Goal: Transaction & Acquisition: Purchase product/service

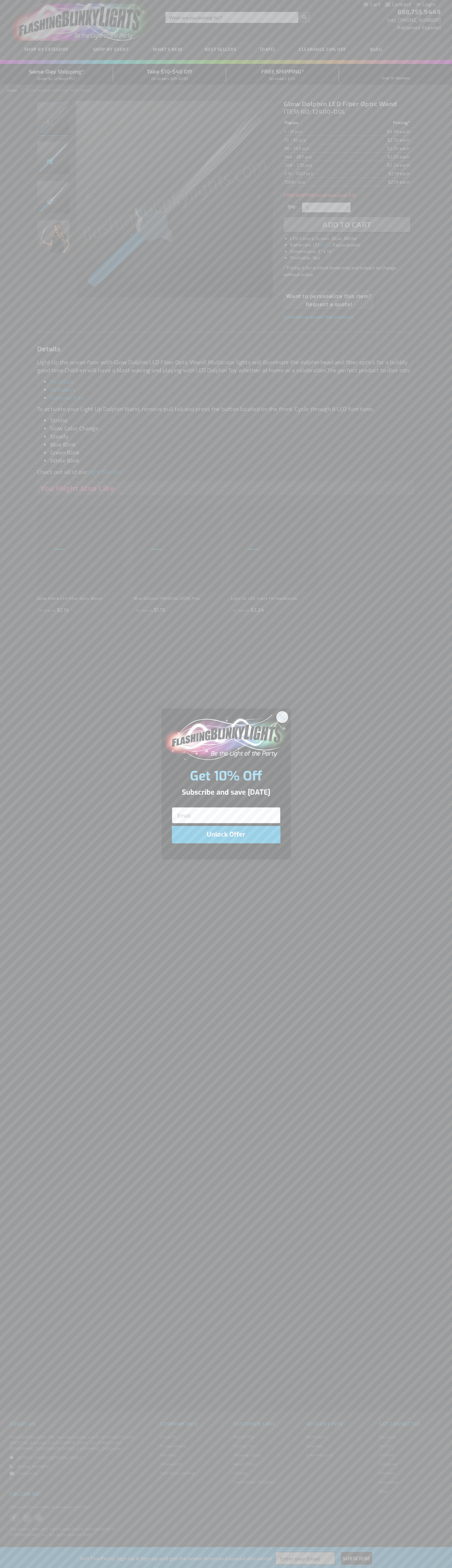
click at [282, 716] on icon "Close dialog" at bounding box center [281, 716] width 4 height 4
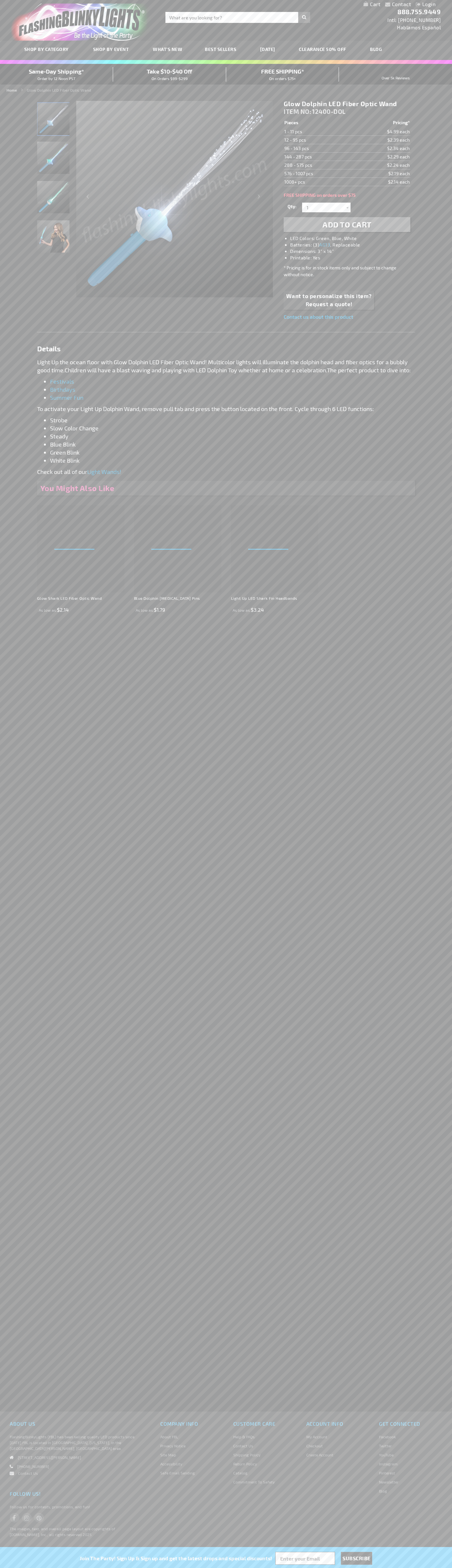
click at [353, 239] on li "LED Colors: Green, Blue, White" at bounding box center [353, 238] width 126 height 7
click at [347, 225] on span "Add to Cart" at bounding box center [347, 224] width 49 height 9
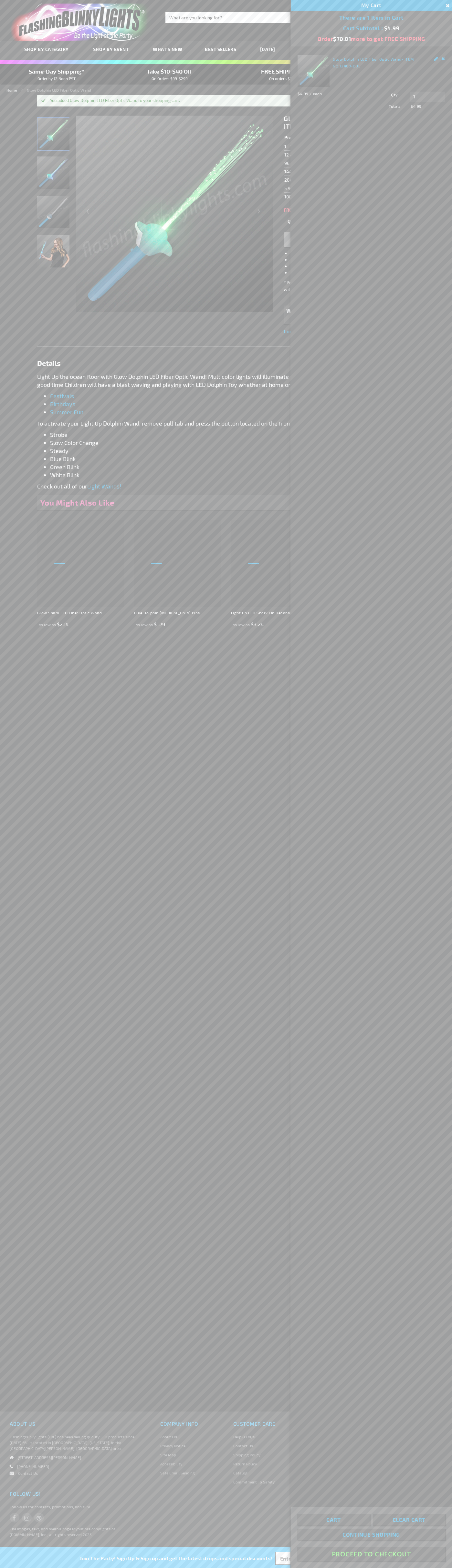
click at [371, 1555] on button "Proceed To Checkout" at bounding box center [371, 1554] width 148 height 15
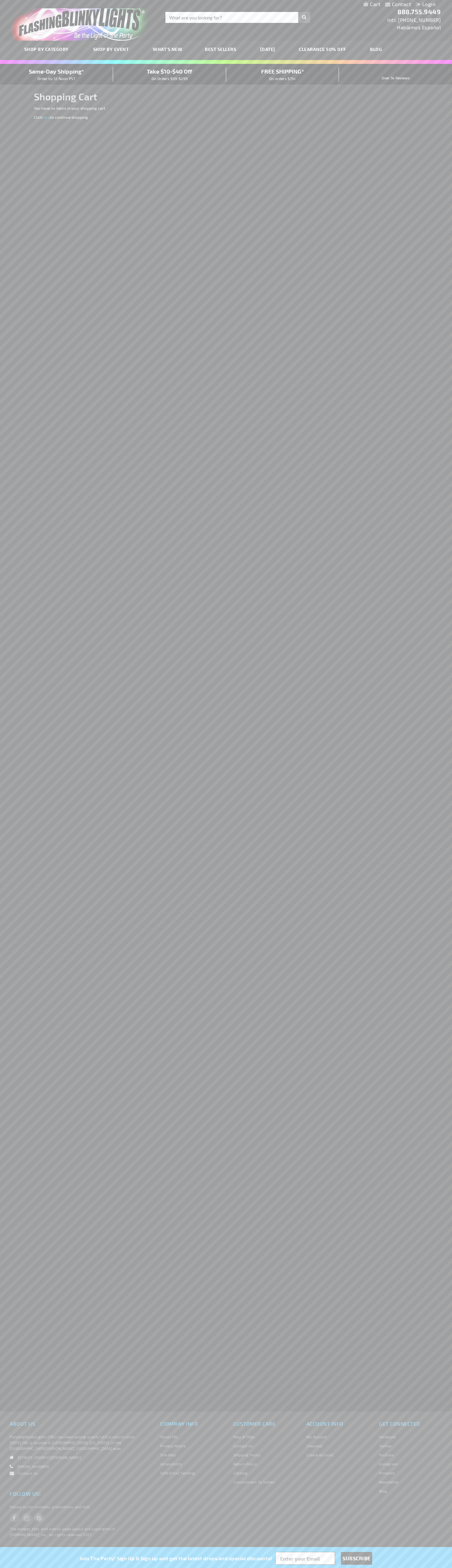
click at [57, 74] on span "Same-Day Shipping*" at bounding box center [56, 71] width 55 height 7
click at [370, 14] on div "Toggle Nav Search Search × Search 888.755.9449 Intl: 818-753-8303 Hablamos Espa…" at bounding box center [226, 20] width 452 height 41
click at [445, 322] on div "Contact Compare Products Login Skip to Content My Cart My Cart Close You have n…" at bounding box center [226, 784] width 452 height 1568
click at [401, 1568] on html "The store will not work correctly when cookies are disabled. Contact Compare Pr…" at bounding box center [226, 784] width 452 height 1568
click at [21, 1090] on div "Contact Compare Products Login Skip to Content My Cart My Cart Close You have n…" at bounding box center [226, 784] width 452 height 1568
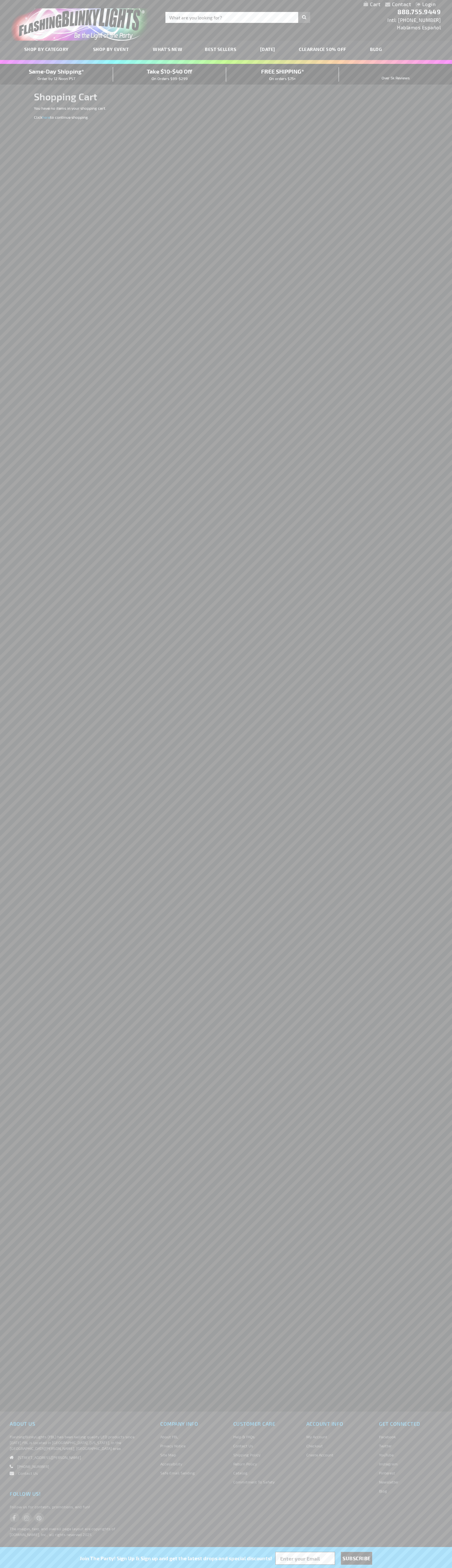
click at [57, 74] on span "Same-Day Shipping*" at bounding box center [56, 71] width 55 height 7
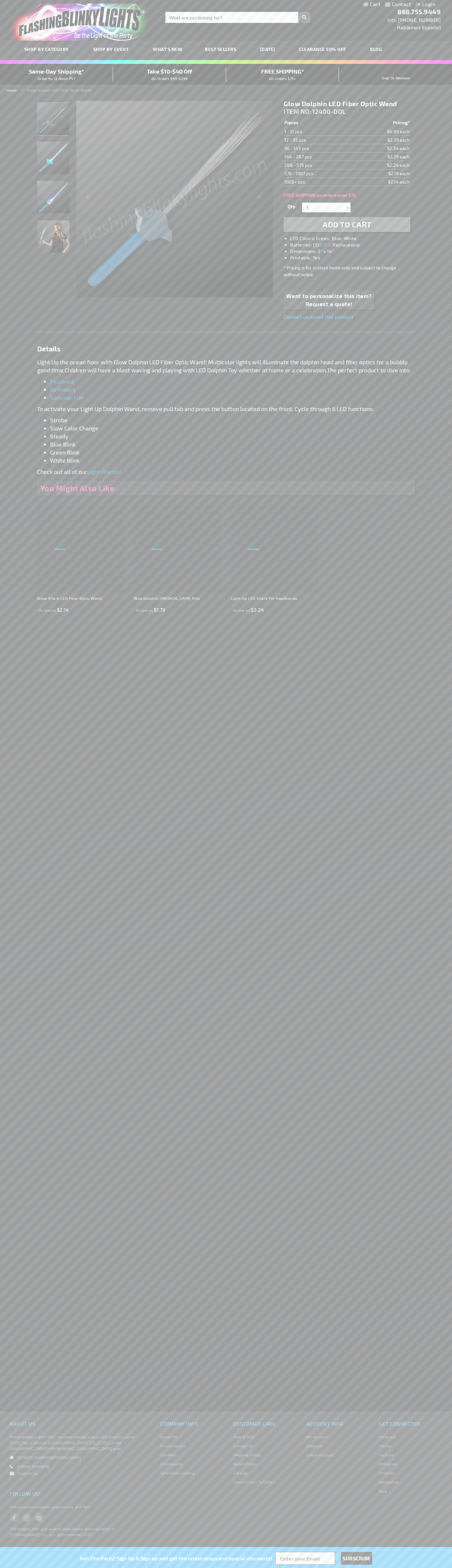
click at [353, 239] on li "LED Colors: Green, Blue, White" at bounding box center [353, 238] width 126 height 7
click at [54, 200] on img "Light Up Dolphin Fiber Optic Wand" at bounding box center [53, 197] width 32 height 32
click at [298, 111] on span "ITEM NO:" at bounding box center [297, 111] width 27 height 7
click at [319, 131] on td "1 - 11 pcs" at bounding box center [319, 131] width 71 height 9
click at [319, 140] on td "12 - 95 pcs" at bounding box center [319, 140] width 71 height 9
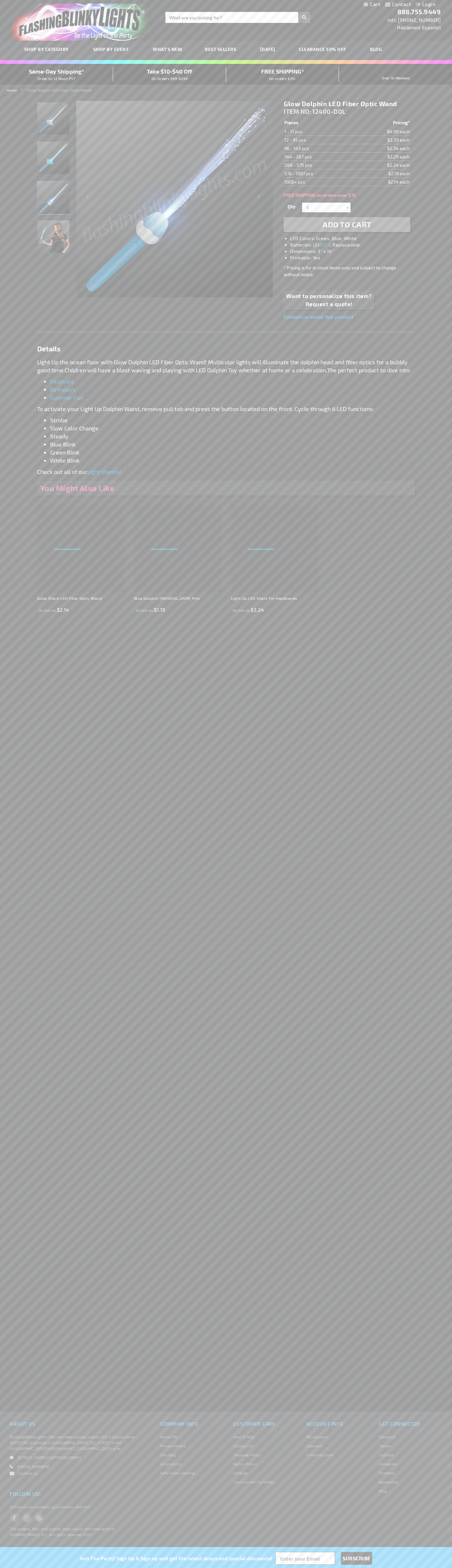
click at [319, 149] on td "96 - 143 pcs" at bounding box center [319, 149] width 71 height 9
click at [319, 157] on td "144 - 287 pcs" at bounding box center [319, 157] width 71 height 9
click at [319, 165] on td "288 - 575 pcs" at bounding box center [319, 166] width 71 height 9
click at [319, 173] on td "576 - 1007 pcs" at bounding box center [319, 173] width 71 height 9
click at [319, 182] on td "1008+ pcs" at bounding box center [319, 182] width 71 height 9
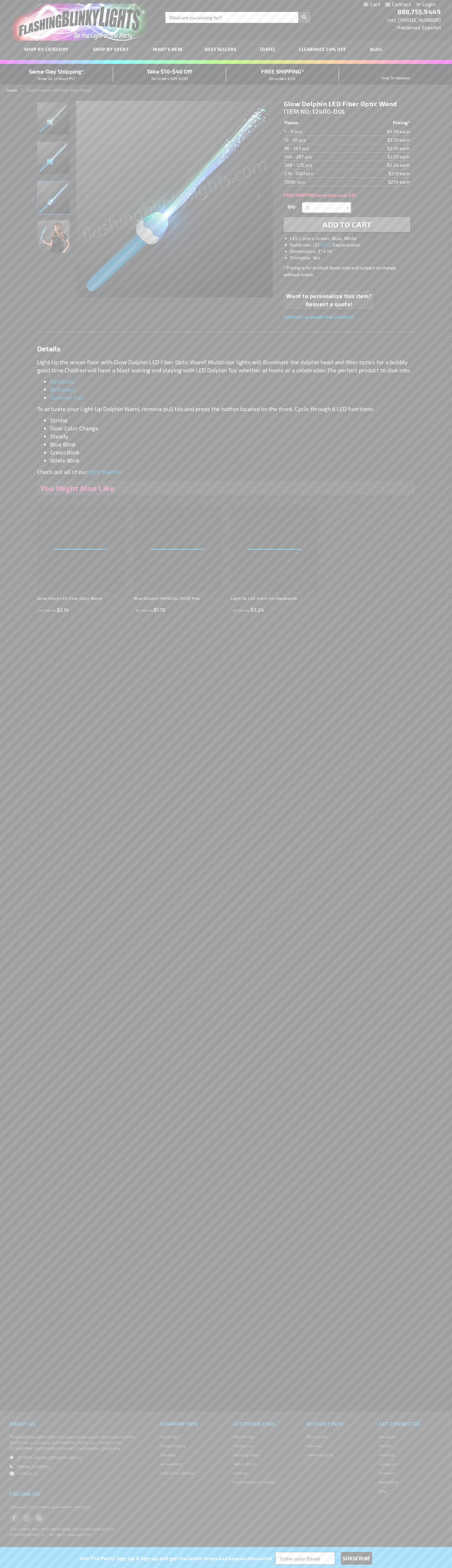
click at [327, 208] on input "1" at bounding box center [327, 208] width 47 height 10
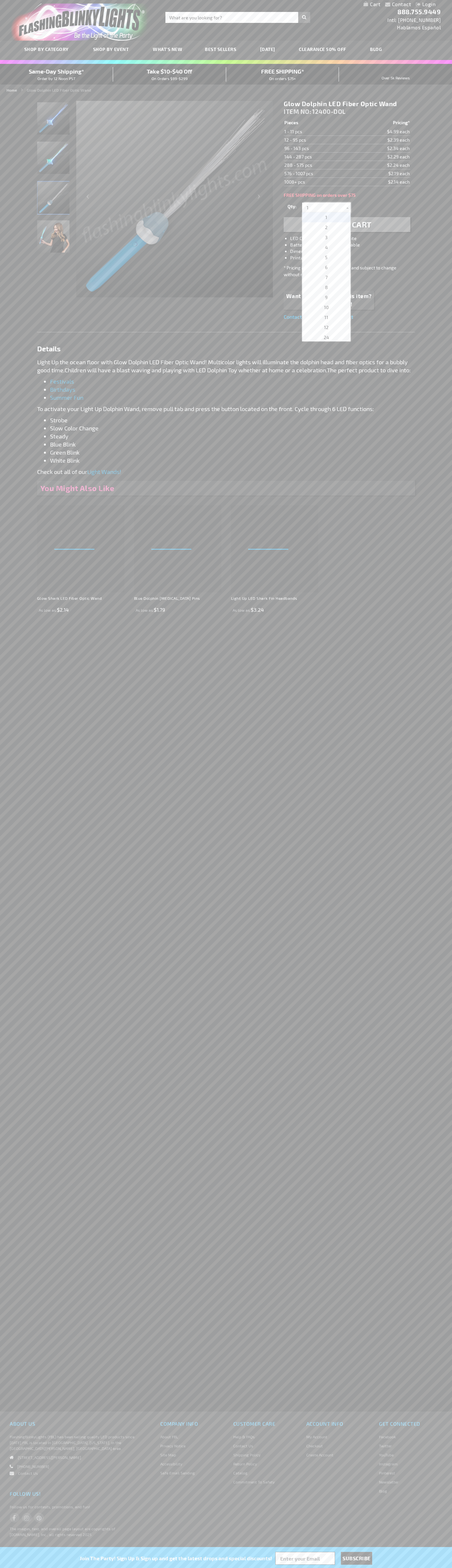
scroll to position [671, 0]
click at [324, 277] on span "756" at bounding box center [327, 276] width 7 height 5
type input "756"
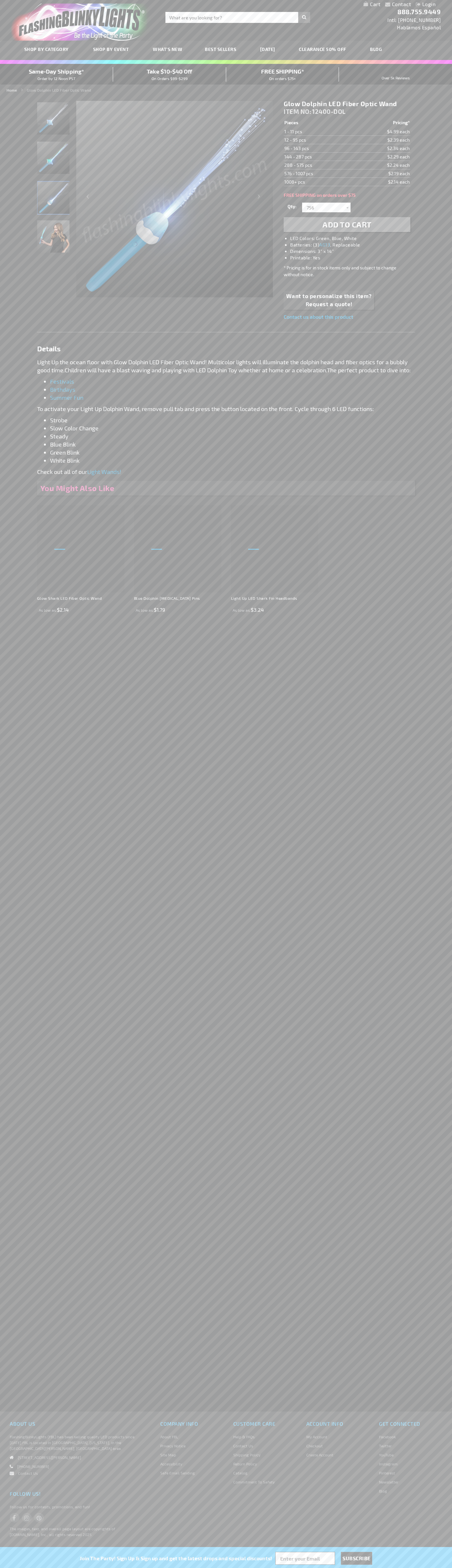
click at [347, 225] on span "Add to Cart" at bounding box center [347, 224] width 49 height 9
click at [372, 4] on link "My Cart" at bounding box center [372, 4] width 17 height 6
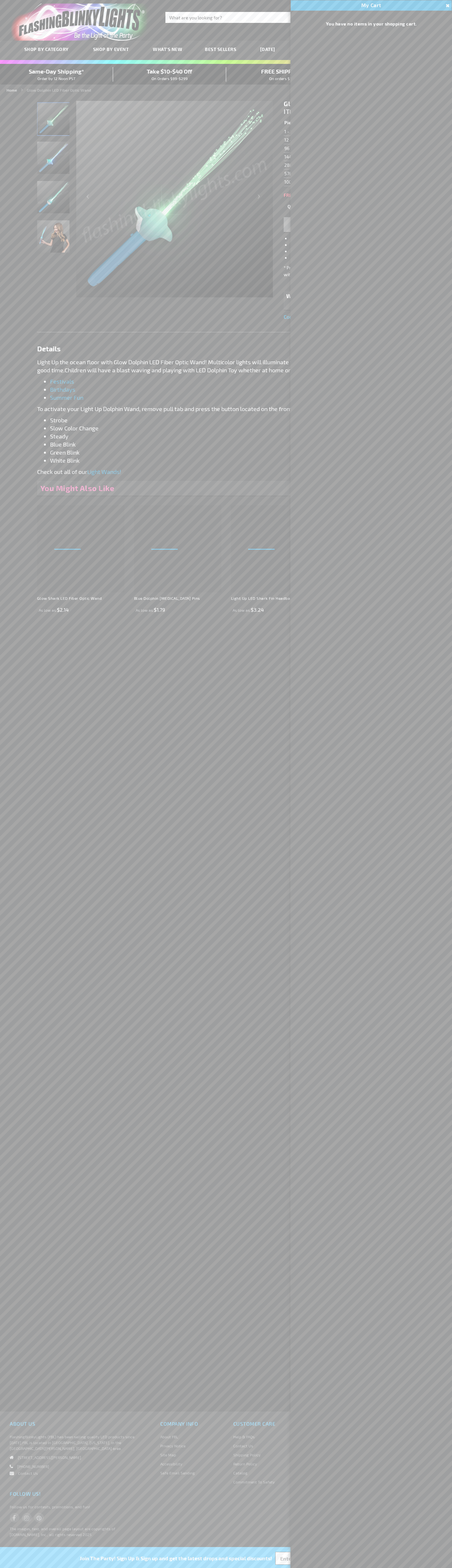
click at [57, 74] on span "Same-Day Shipping*" at bounding box center [56, 71] width 55 height 7
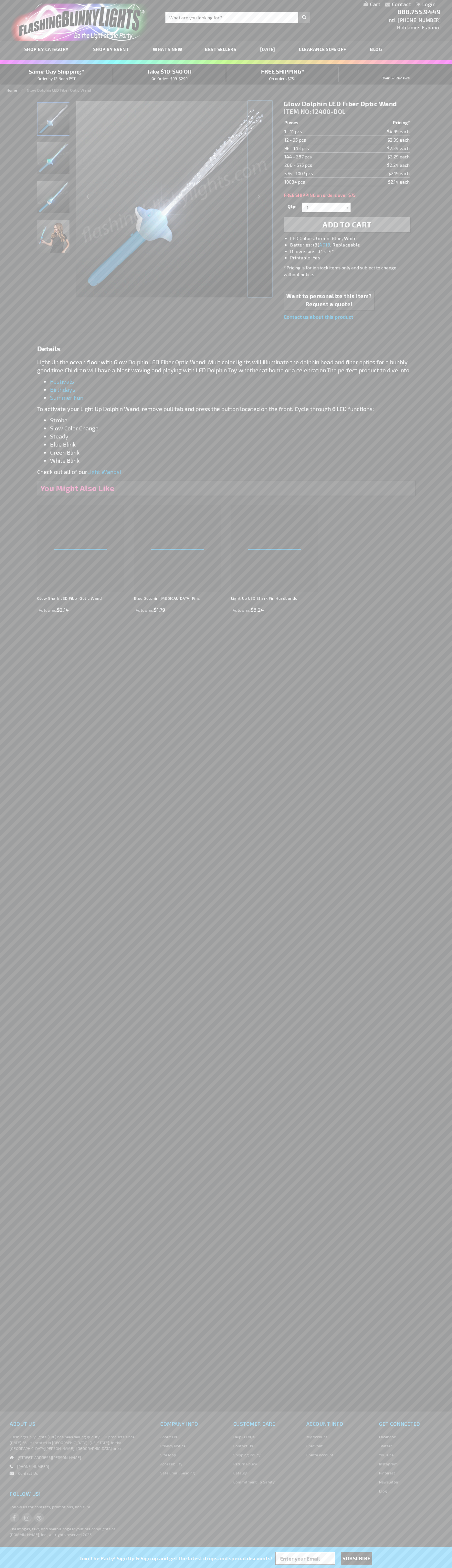
click at [260, 199] on div "Next" at bounding box center [260, 199] width 26 height 198
